Goal: Obtain resource: Download file/media

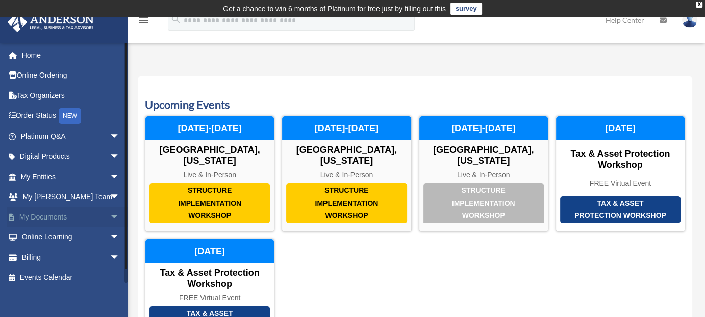
click at [110, 215] on span "arrow_drop_down" at bounding box center [120, 217] width 20 height 21
click at [35, 235] on span at bounding box center [33, 237] width 7 height 7
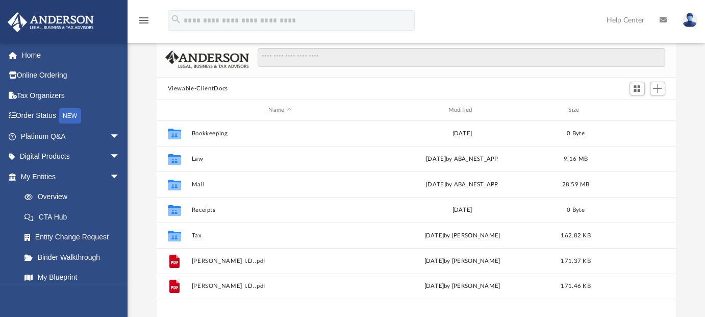
scroll to position [102, 0]
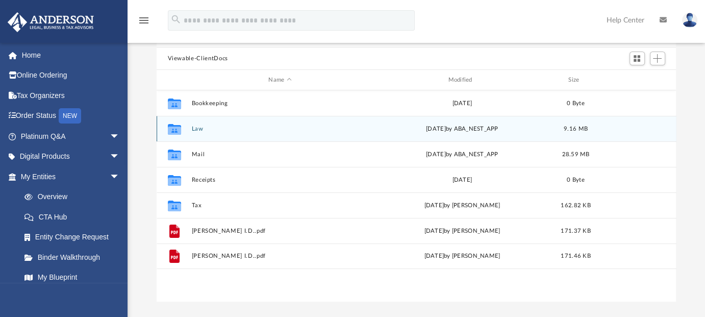
click at [176, 130] on icon "grid" at bounding box center [173, 130] width 13 height 8
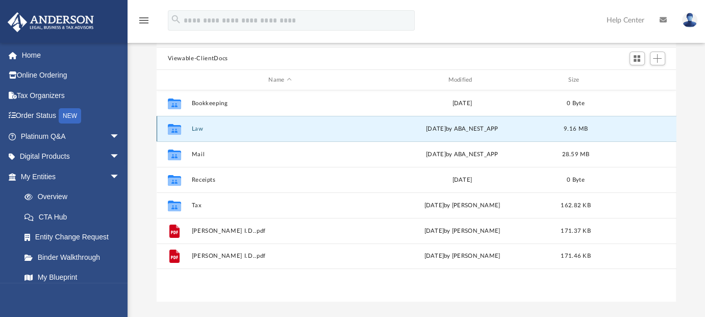
click at [174, 129] on icon "grid" at bounding box center [173, 129] width 13 height 11
click at [441, 14] on div "menu search Site Menu add pedrouribe7587@gmail.com My Profile Reset Password Lo…" at bounding box center [353, 25] width 690 height 35
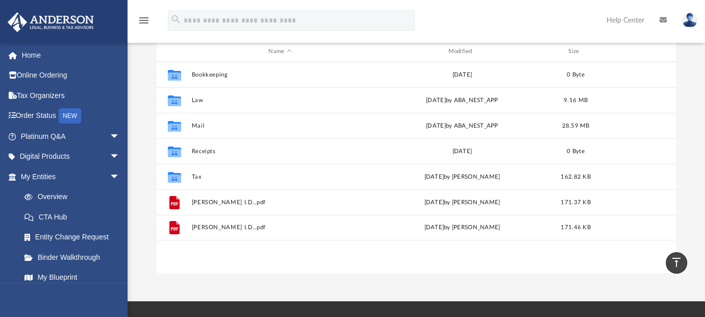
scroll to position [129, 0]
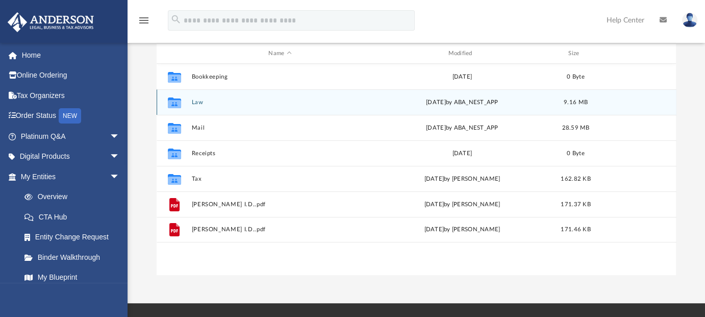
click at [197, 103] on button "Law" at bounding box center [280, 102] width 178 height 7
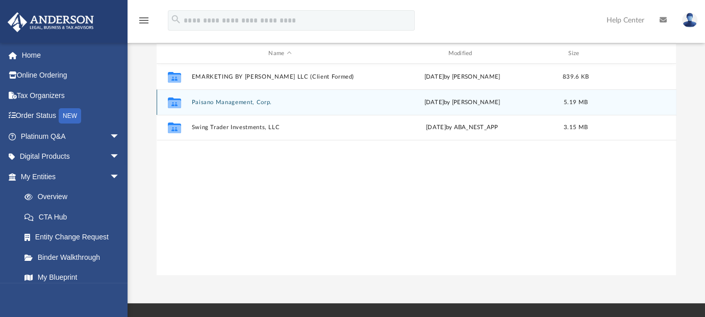
click at [175, 102] on icon "grid" at bounding box center [173, 104] width 13 height 8
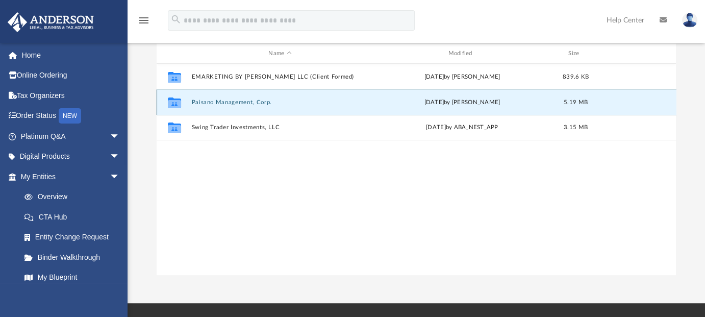
click at [215, 102] on button "Paisano Management, Corp." at bounding box center [280, 102] width 178 height 7
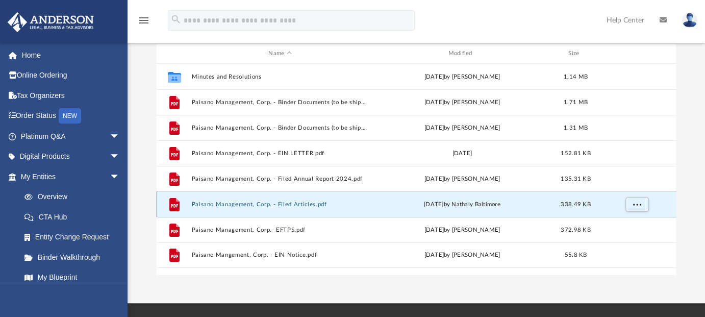
click at [246, 205] on button "Paisano Management, Corp. - Filed Articles.pdf" at bounding box center [280, 204] width 178 height 7
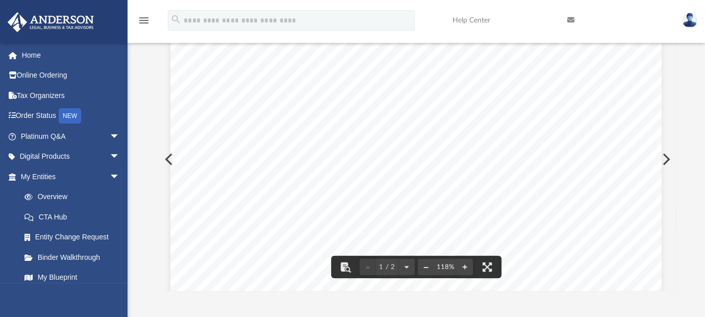
click at [428, 266] on button "File preview" at bounding box center [426, 267] width 16 height 22
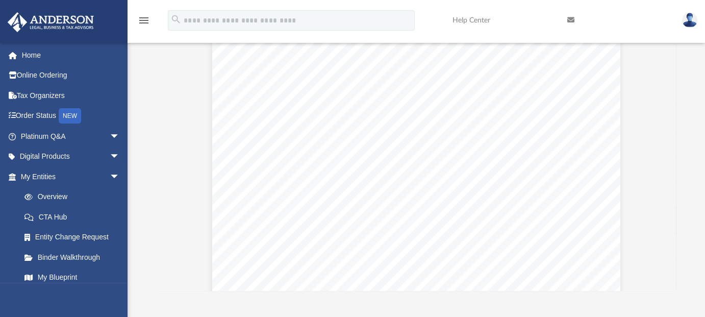
scroll to position [0, 0]
